Goal: Information Seeking & Learning: Find contact information

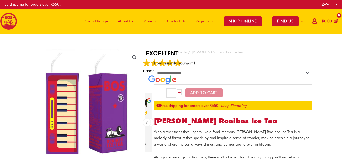
click at [179, 20] on span "Contact Us" at bounding box center [176, 21] width 18 height 15
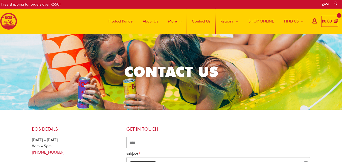
click at [203, 20] on span "Contact Us" at bounding box center [201, 21] width 18 height 15
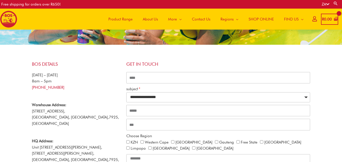
scroll to position [74, 0]
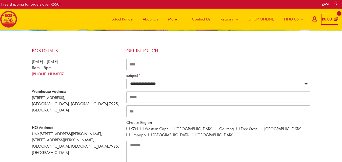
click at [152, 14] on span "About Us" at bounding box center [150, 19] width 15 height 15
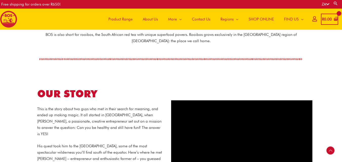
scroll to position [165, 0]
